Goal: Transaction & Acquisition: Purchase product/service

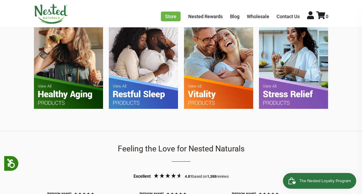
scroll to position [345, 0]
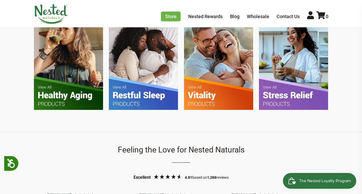
click at [67, 74] on img at bounding box center [68, 64] width 69 height 92
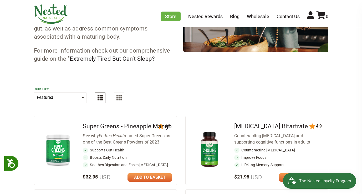
scroll to position [171, 0]
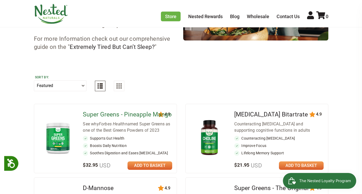
click at [141, 118] on link "Super Greens - Pineapple Mango" at bounding box center [127, 114] width 89 height 7
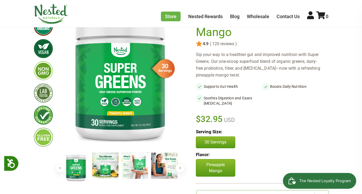
scroll to position [65, 0]
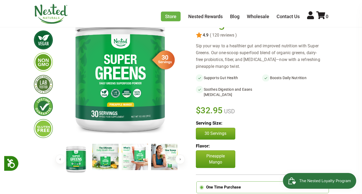
click at [179, 156] on button "Next" at bounding box center [179, 159] width 9 height 9
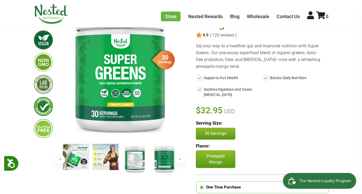
click at [140, 161] on img at bounding box center [135, 159] width 26 height 30
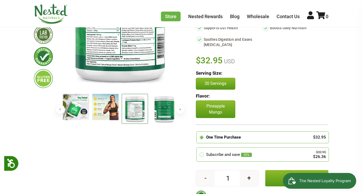
scroll to position [112, 0]
